Goal: Task Accomplishment & Management: Manage account settings

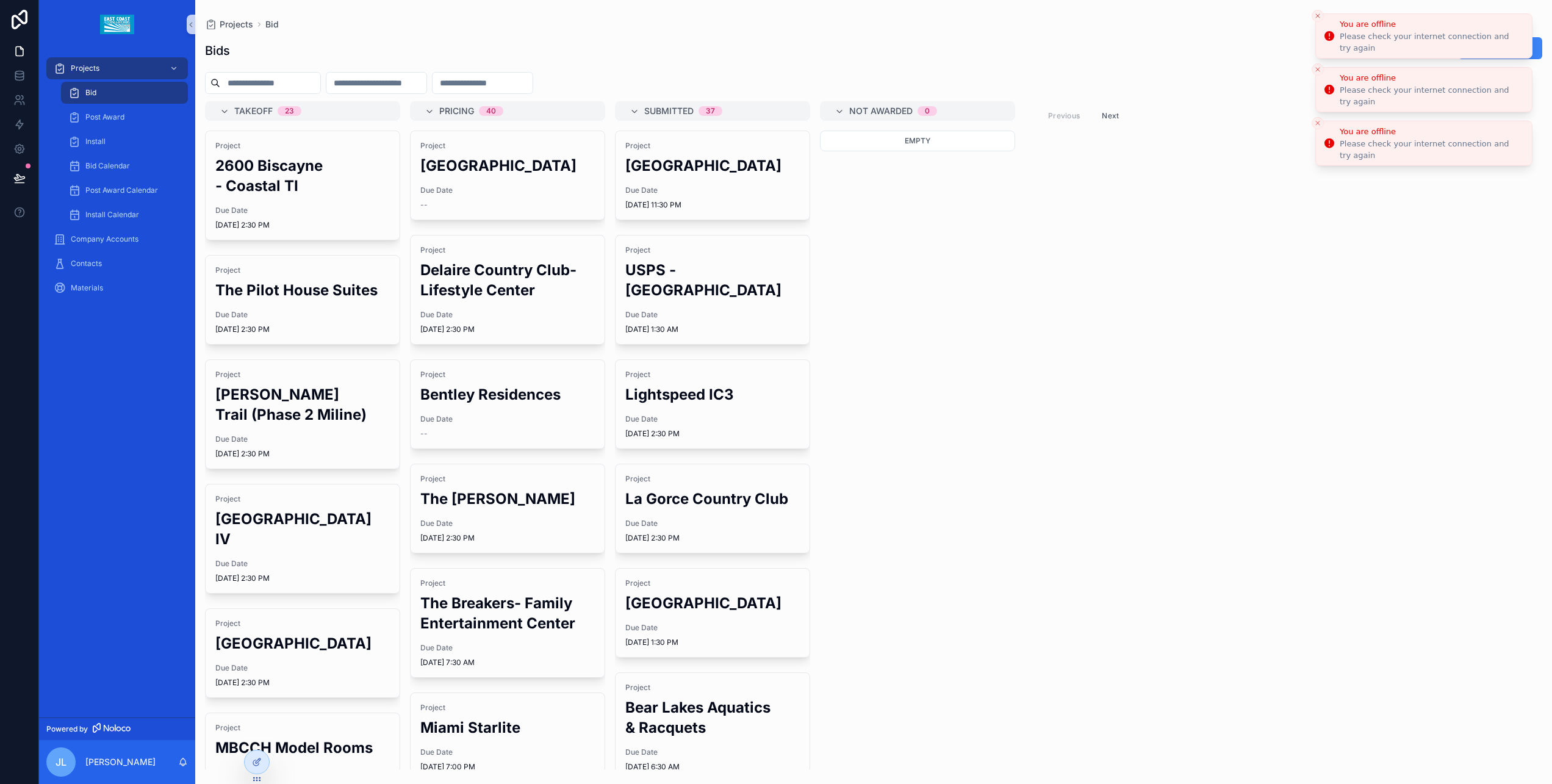
click at [1321, 20] on icon "Close toast" at bounding box center [1318, 15] width 7 height 7
click at [1318, 22] on button "Close toast" at bounding box center [1317, 15] width 12 height 12
click at [1321, 20] on button "Close toast" at bounding box center [1317, 15] width 12 height 12
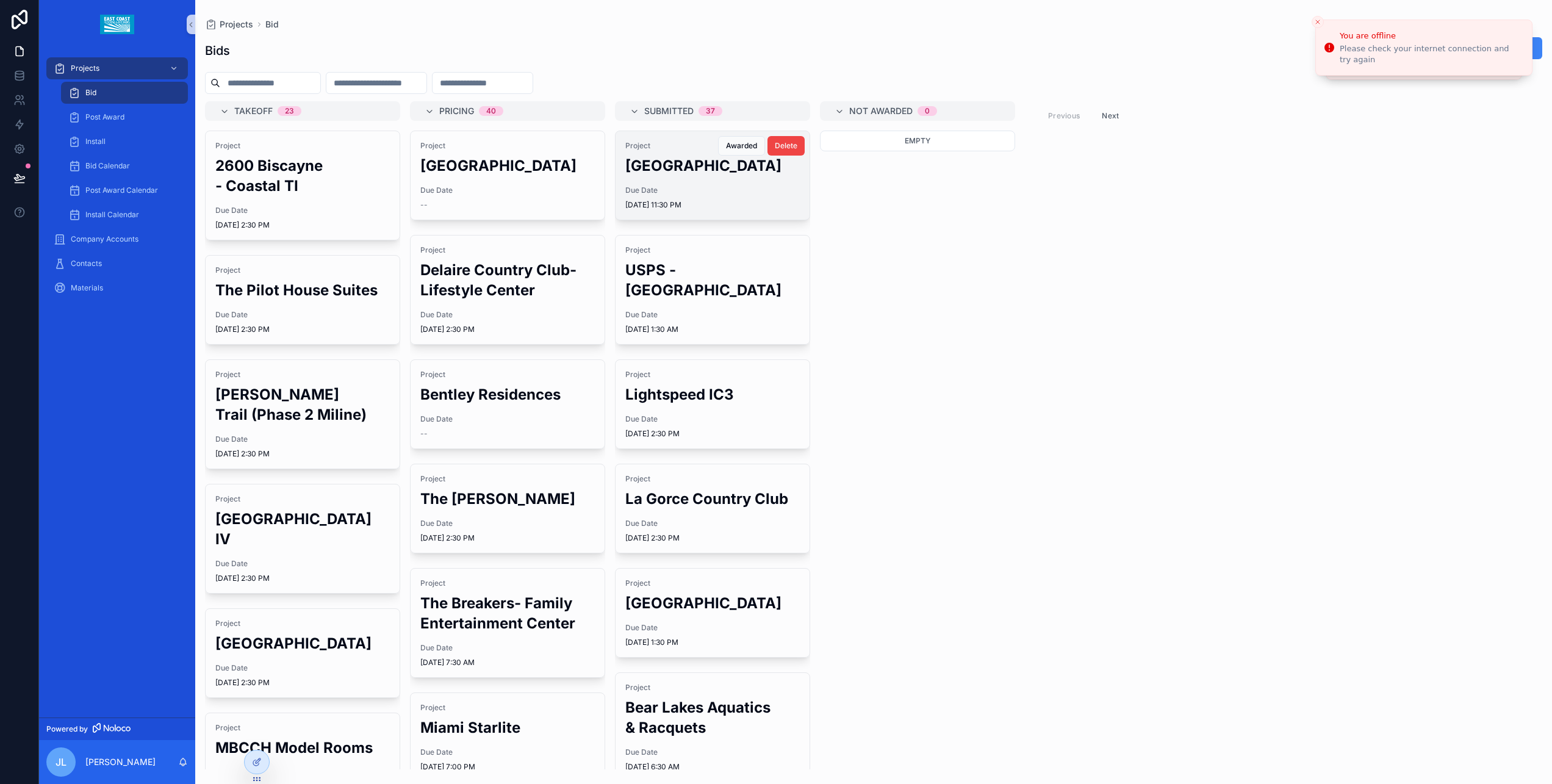
click at [709, 182] on div "Project CAMP Aventura Mall Due Date 8/10/2025 11:30 PM" at bounding box center [713, 175] width 194 height 88
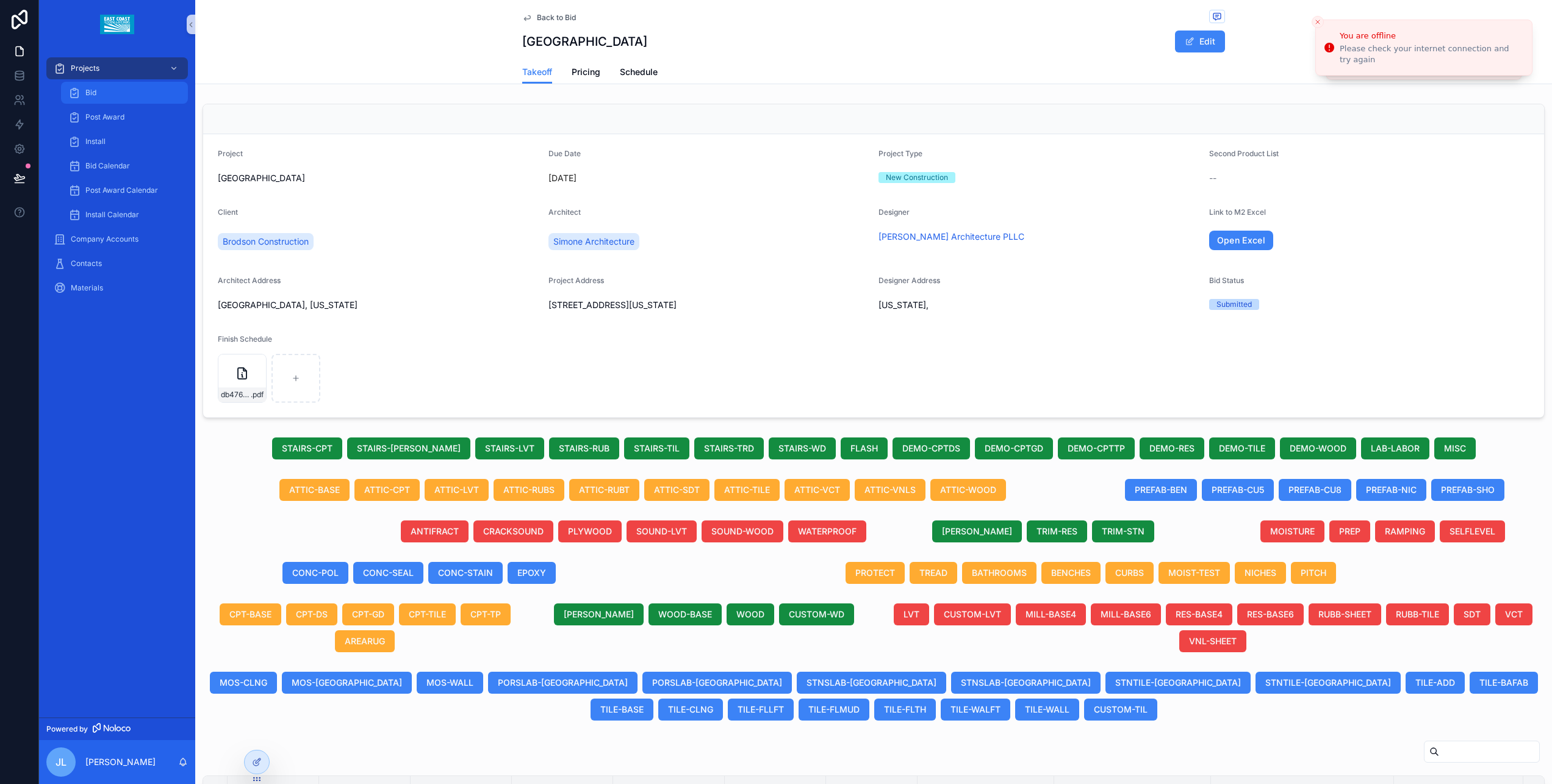
click at [91, 94] on span "Bid" at bounding box center [91, 93] width 11 height 10
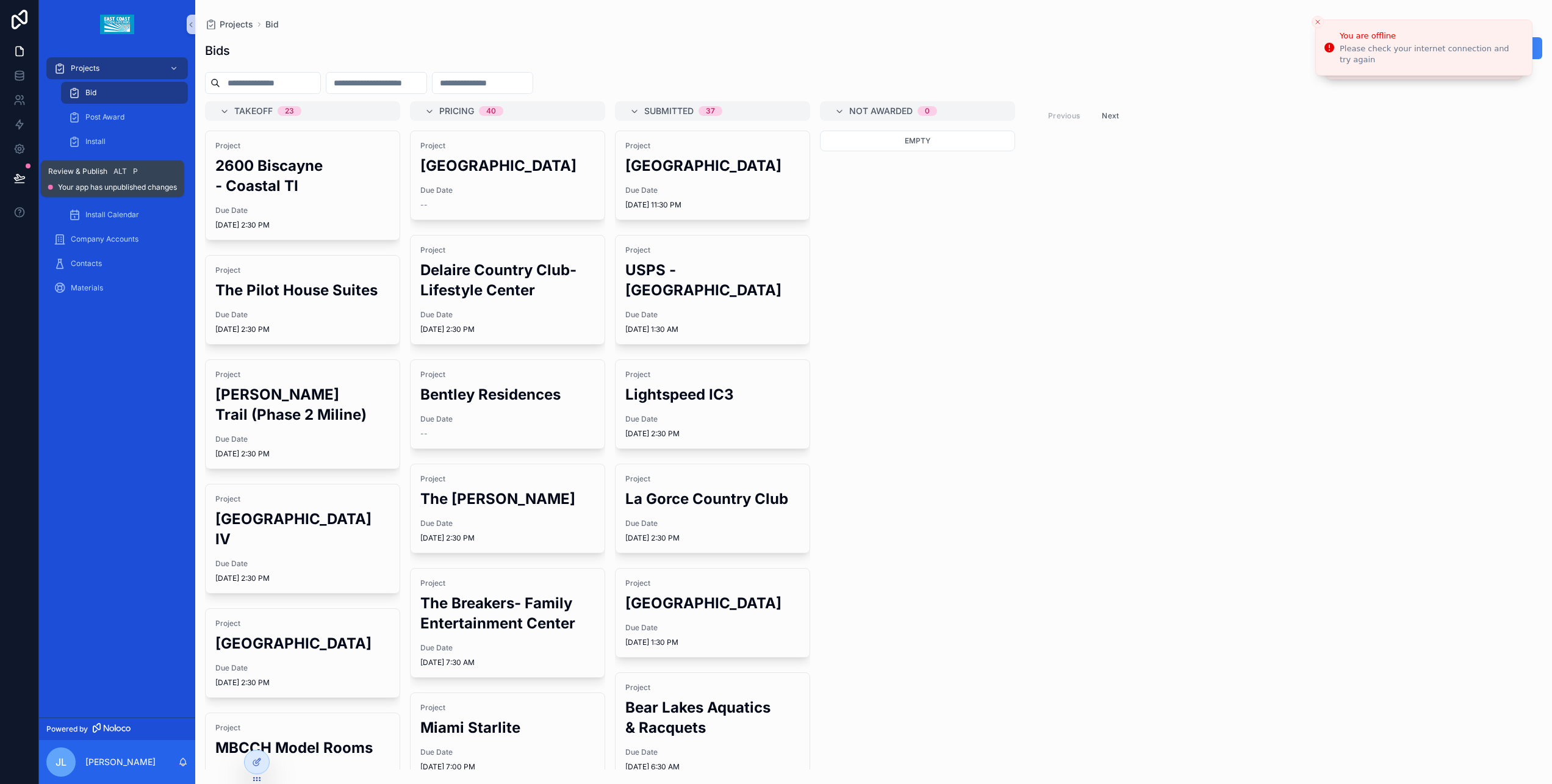
click at [22, 173] on icon at bounding box center [19, 177] width 12 height 12
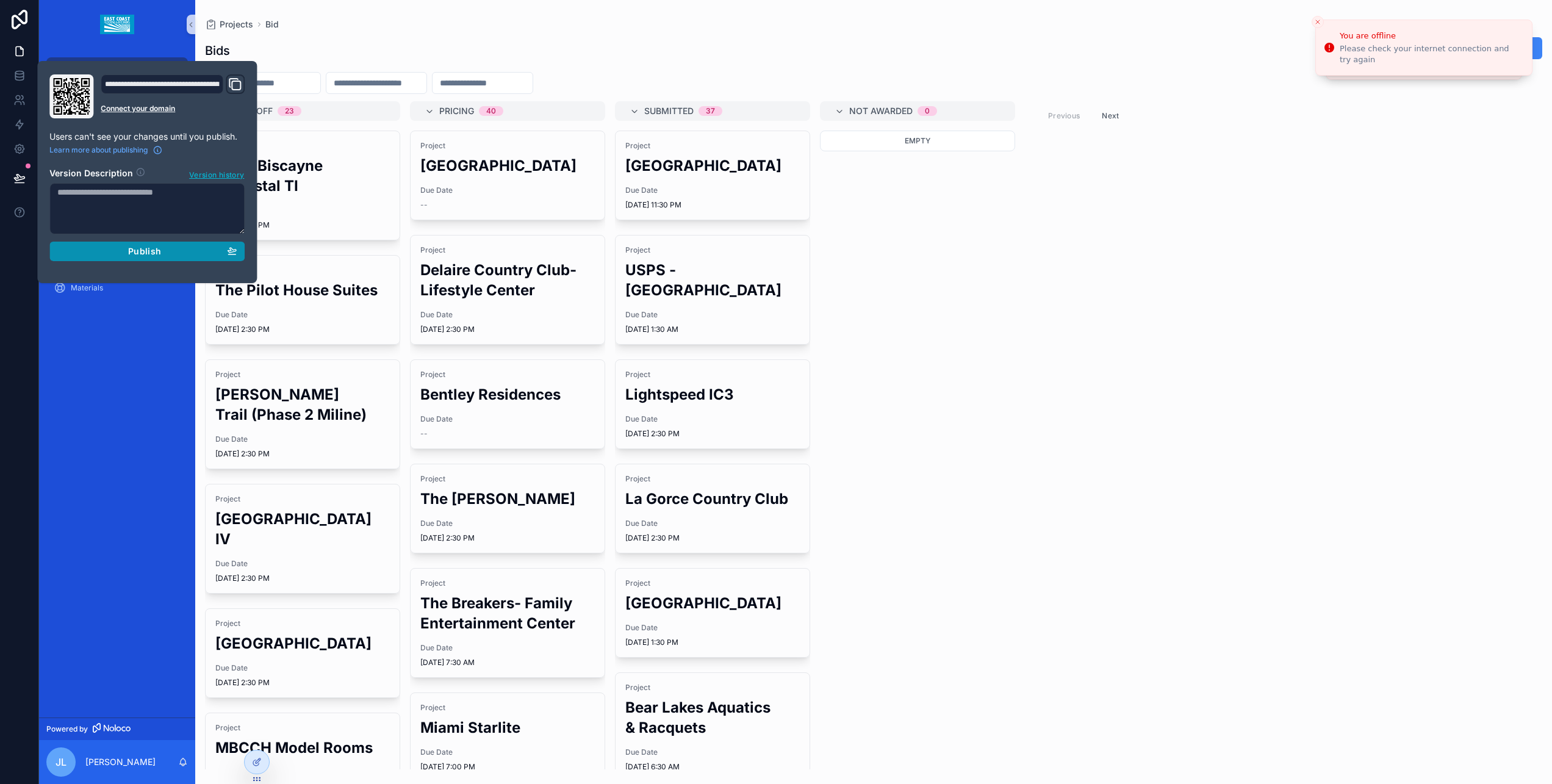
click at [125, 257] on button "Publish" at bounding box center [147, 251] width 195 height 20
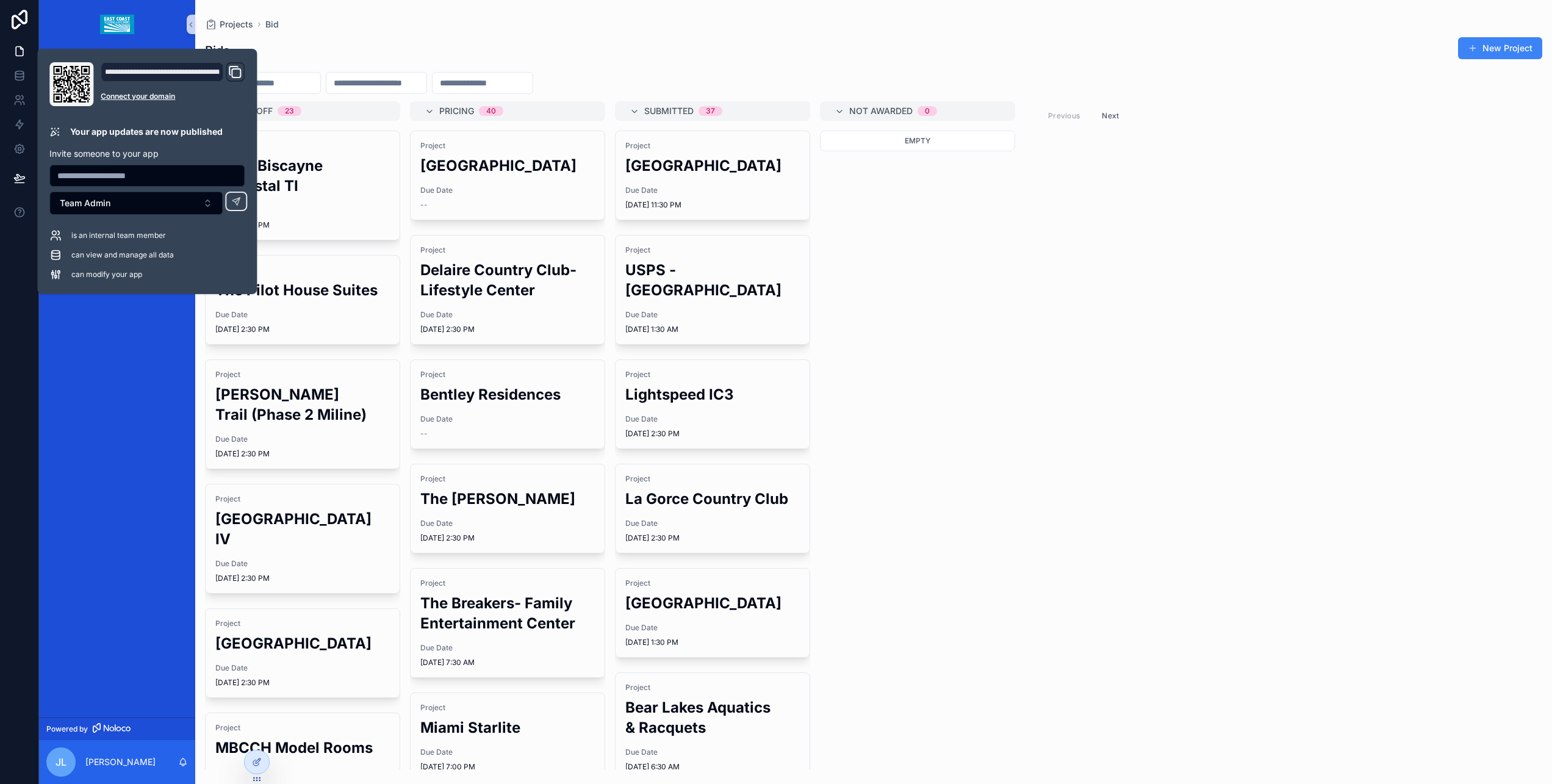
click at [1332, 244] on div "Takeoff 23 Project 2600 [GEOGRAPHIC_DATA] - Coastal TI Due Date [DATE] 2:30 PM …" at bounding box center [873, 435] width 1357 height 668
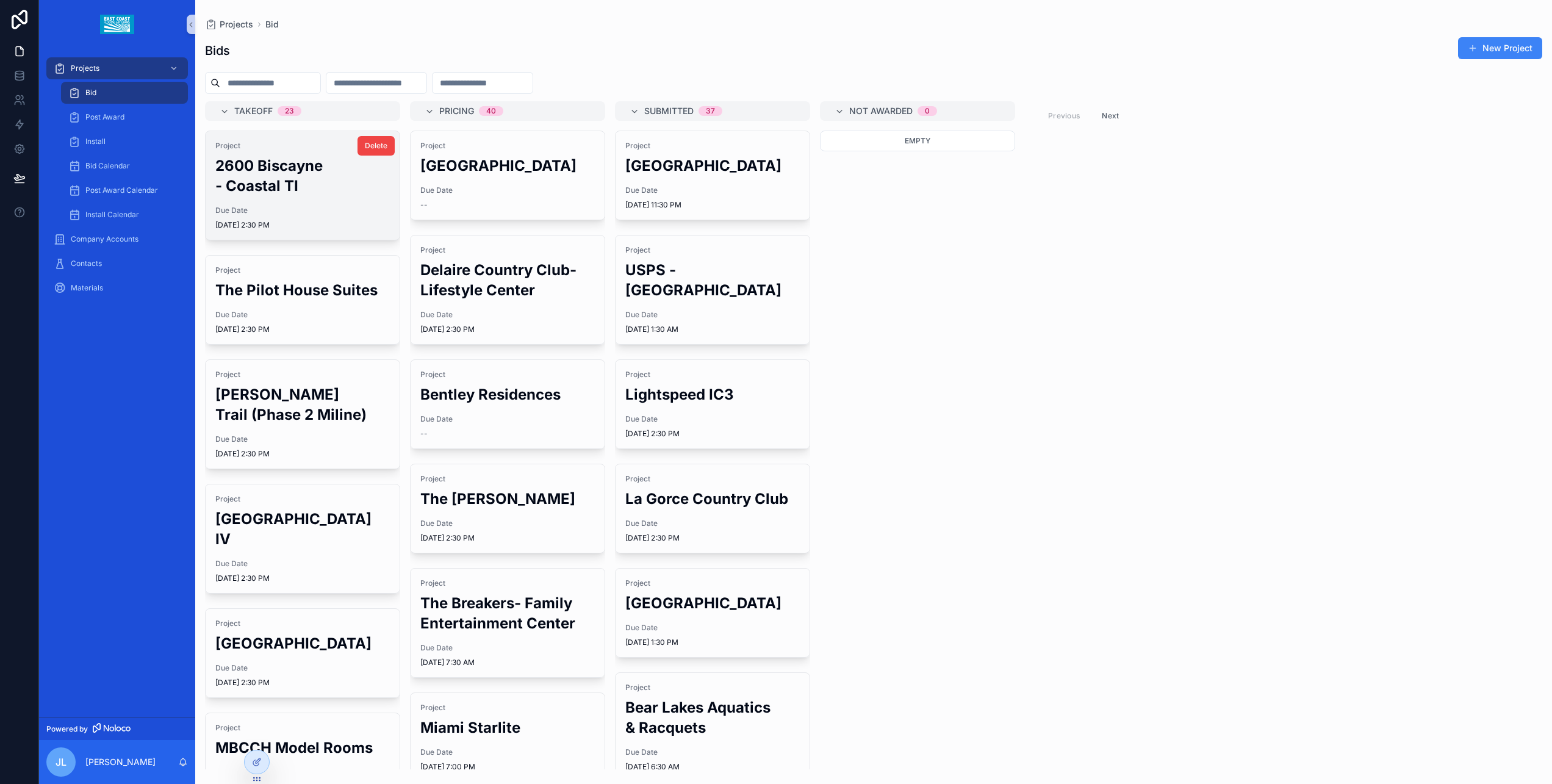
click at [283, 169] on h2 "2600 Biscayne - Coastal TI" at bounding box center [302, 175] width 175 height 40
click at [1496, 45] on button "New Project" at bounding box center [1500, 48] width 84 height 22
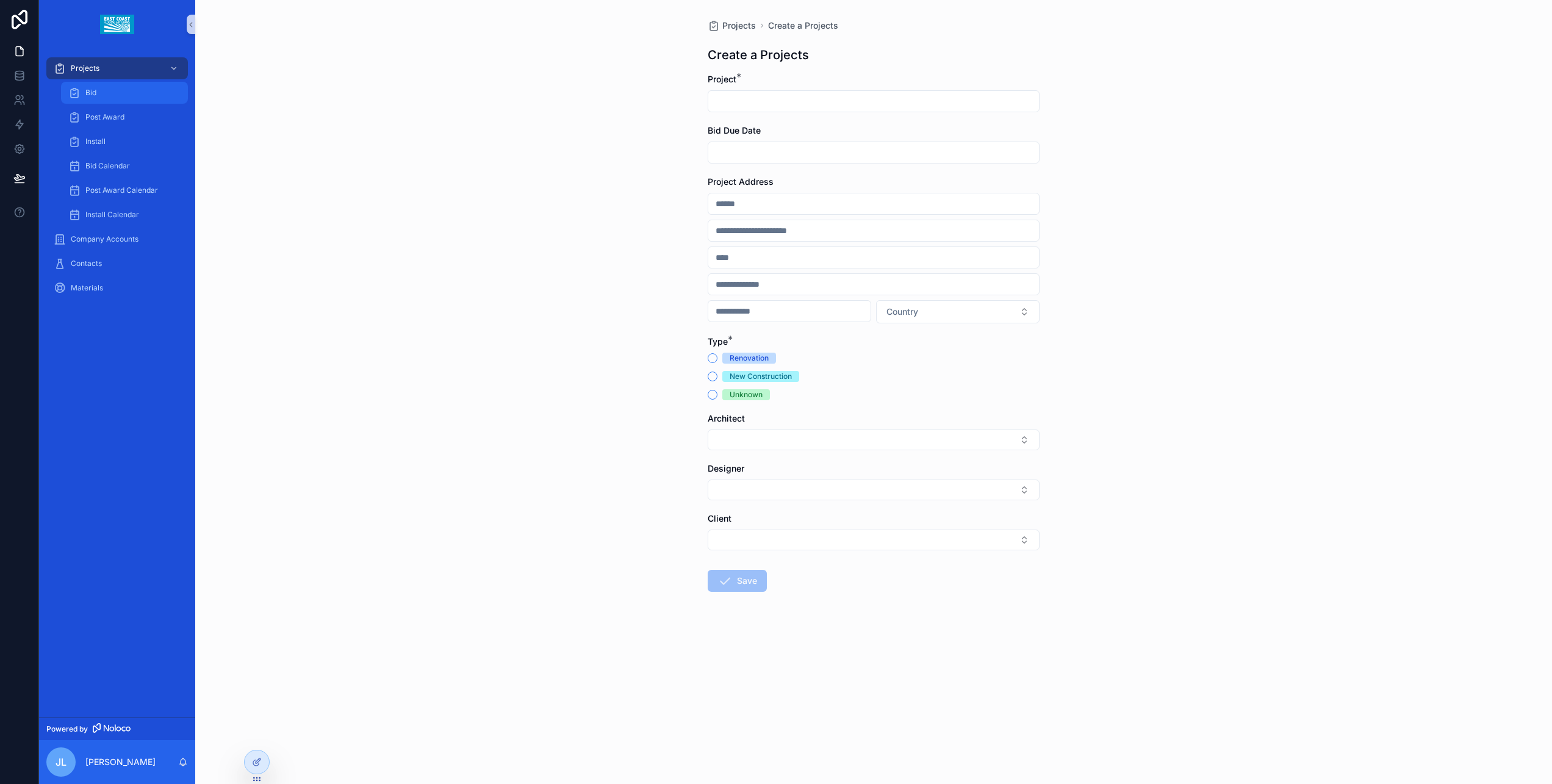
click at [89, 97] on div "Bid" at bounding box center [124, 93] width 112 height 20
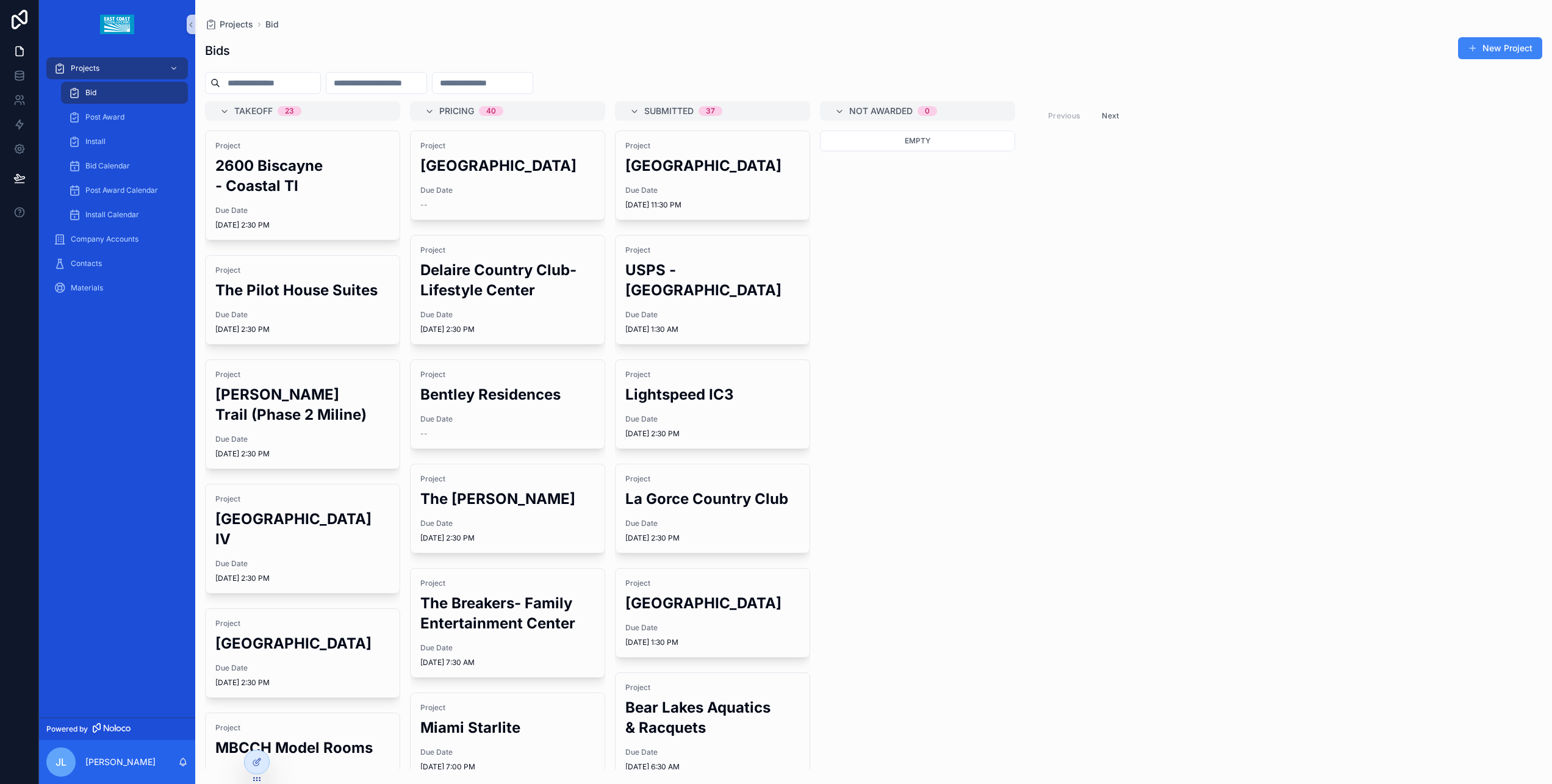
click at [1238, 444] on div "Takeoff 23 Project 2600 [GEOGRAPHIC_DATA] - Coastal TI Due Date [DATE] 2:30 PM …" at bounding box center [873, 435] width 1357 height 668
click at [1307, 335] on div "Takeoff 23 Project 2600 [GEOGRAPHIC_DATA] - Coastal TI Due Date [DATE] 2:30 PM …" at bounding box center [873, 435] width 1357 height 668
